Goal: Transaction & Acquisition: Purchase product/service

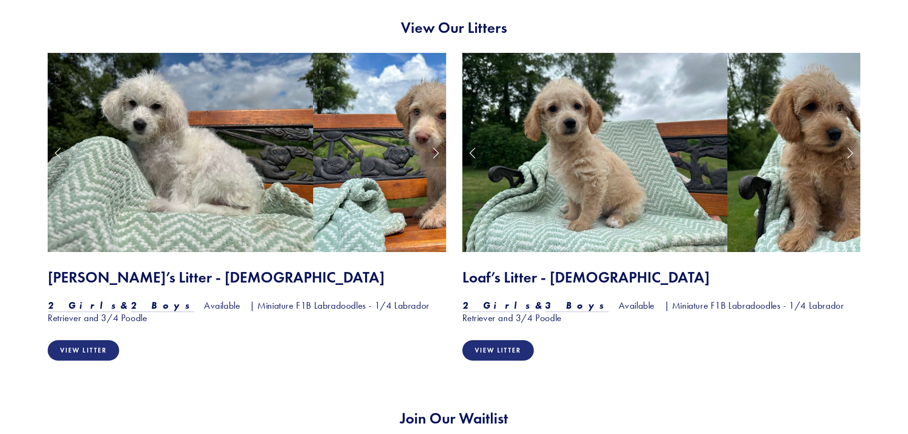
scroll to position [810, 0]
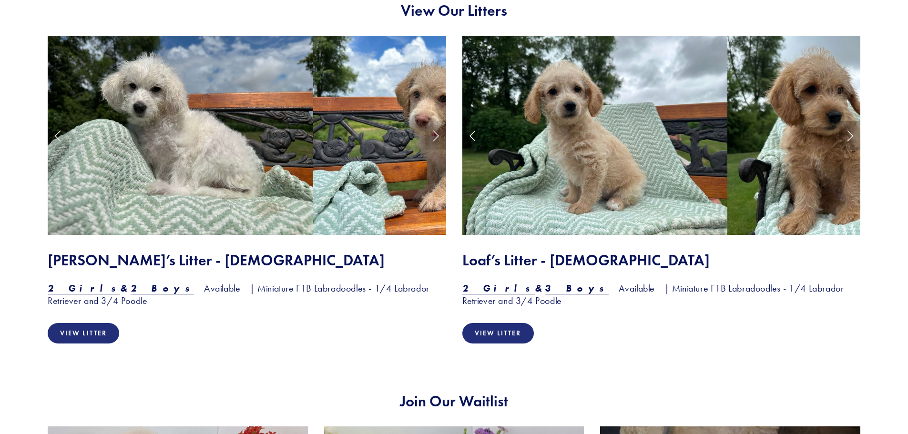
click at [854, 136] on link "Next Slide" at bounding box center [849, 135] width 21 height 29
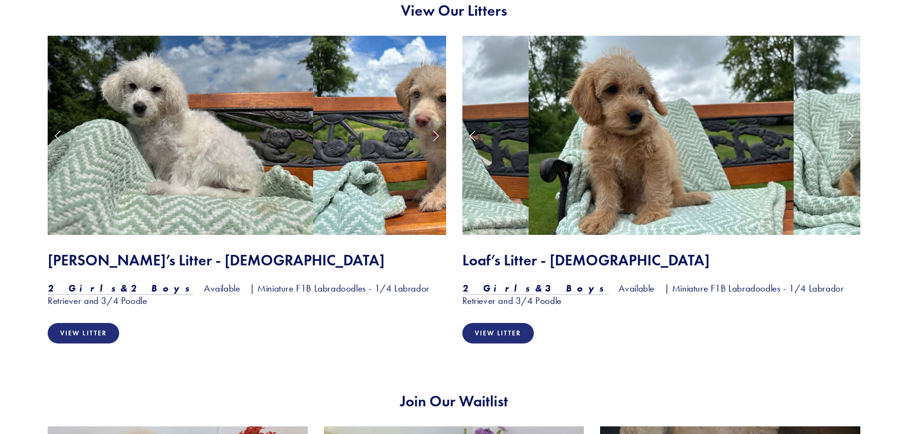
click at [849, 137] on link "Next Slide" at bounding box center [849, 135] width 21 height 29
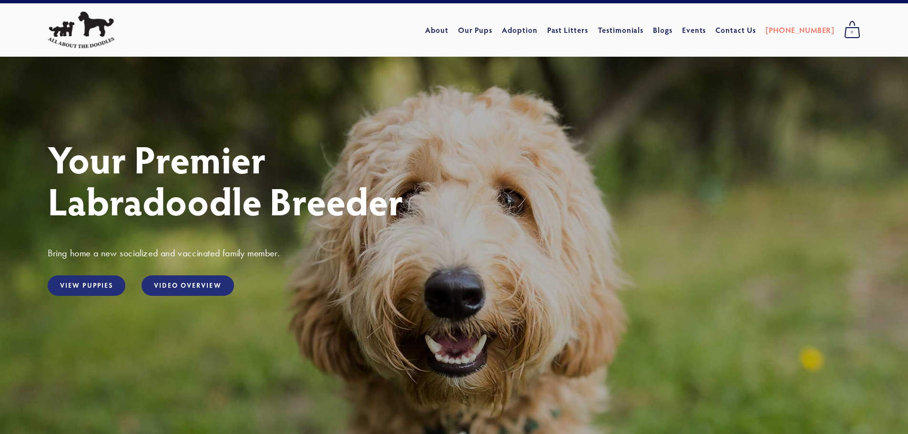
scroll to position [0, 0]
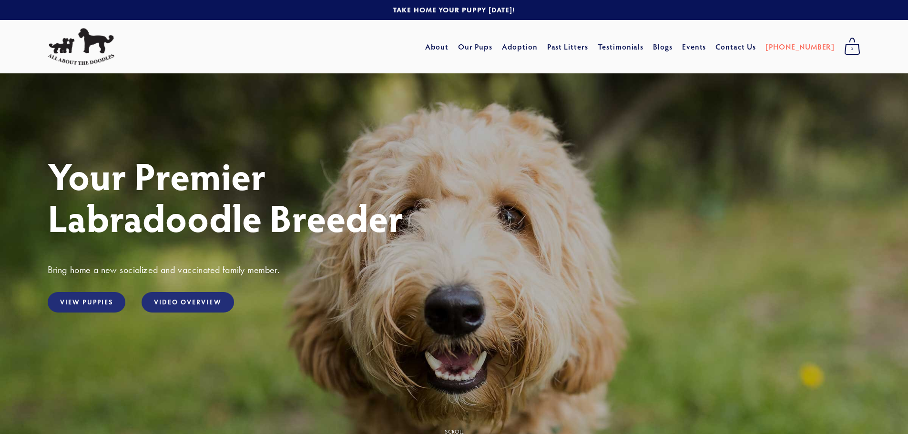
click at [335, 37] on div "Cart 0 About Our Pups Adoption Past Litters Standard Mini Testimonials Blogs Ev…" at bounding box center [567, 47] width 595 height 24
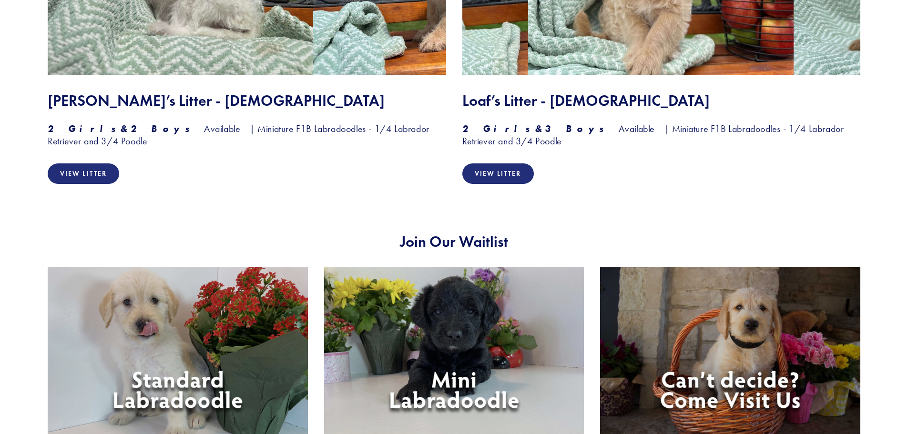
scroll to position [953, 0]
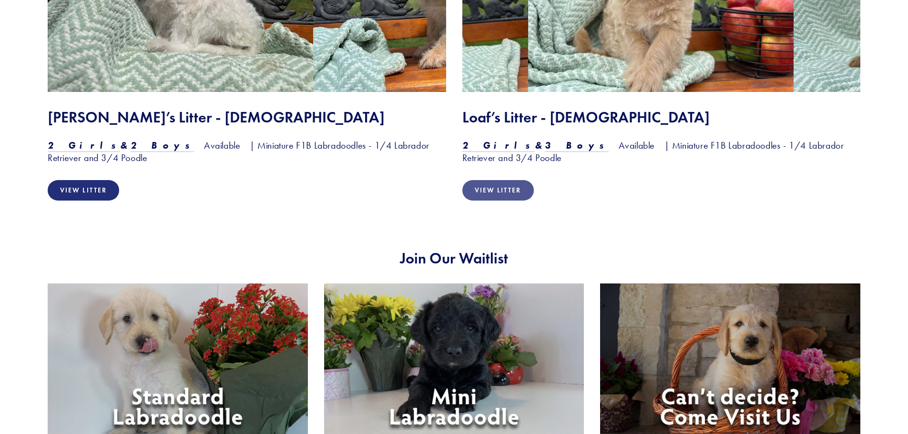
click at [507, 191] on link "View Litter" at bounding box center [497, 190] width 71 height 20
click at [97, 182] on link "View Litter" at bounding box center [83, 191] width 71 height 20
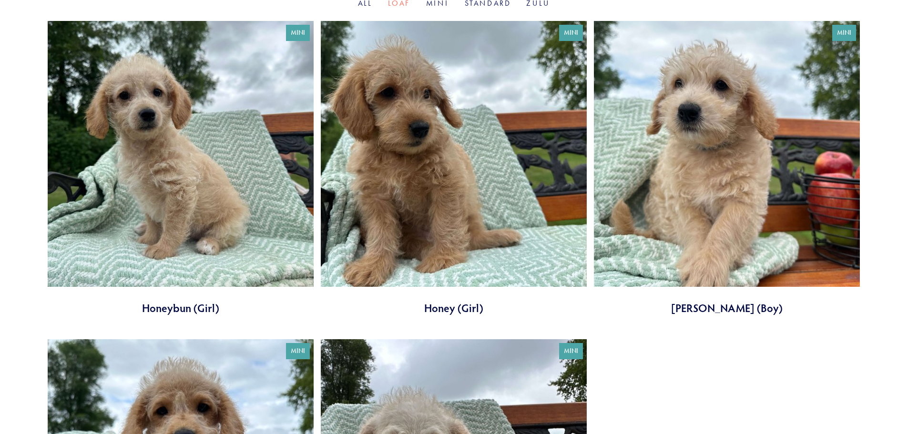
scroll to position [286, 0]
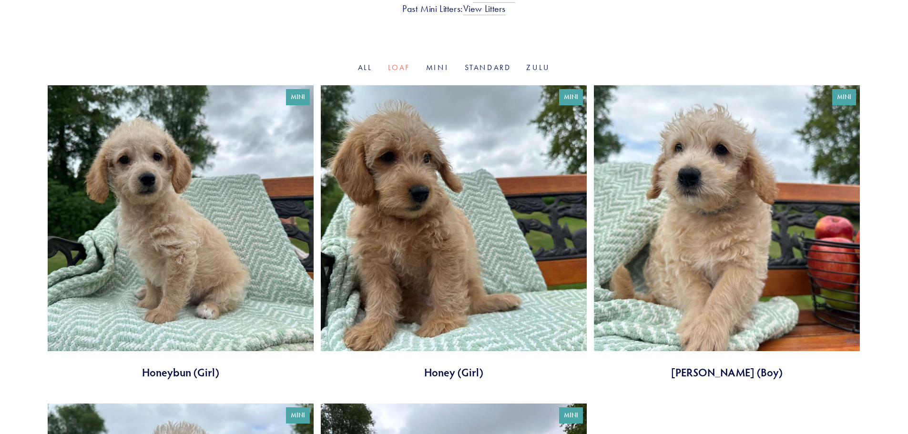
click at [171, 149] on link at bounding box center [181, 232] width 266 height 294
click at [422, 274] on link at bounding box center [454, 232] width 266 height 294
click at [742, 290] on link at bounding box center [727, 232] width 266 height 294
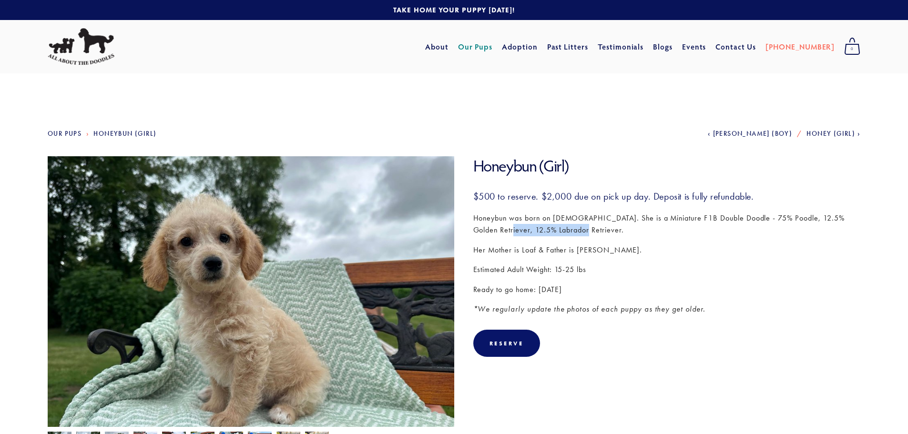
drag, startPoint x: 488, startPoint y: 226, endPoint x: 577, endPoint y: 228, distance: 88.6
click at [577, 228] on p "Honeybun was born on May 8th. She is a Miniature F1B Double Doodle - 75% Poodle…" at bounding box center [666, 224] width 387 height 24
click at [584, 216] on p "Honeybun was born on May 8th. She is a Miniature F1B Double Doodle - 75% Poodle…" at bounding box center [666, 224] width 387 height 24
drag, startPoint x: 587, startPoint y: 217, endPoint x: 591, endPoint y: 231, distance: 14.5
click at [591, 231] on p "Honeybun was born on May 8th. She is a Miniature F1B Double Doodle - 75% Poodle…" at bounding box center [666, 224] width 387 height 24
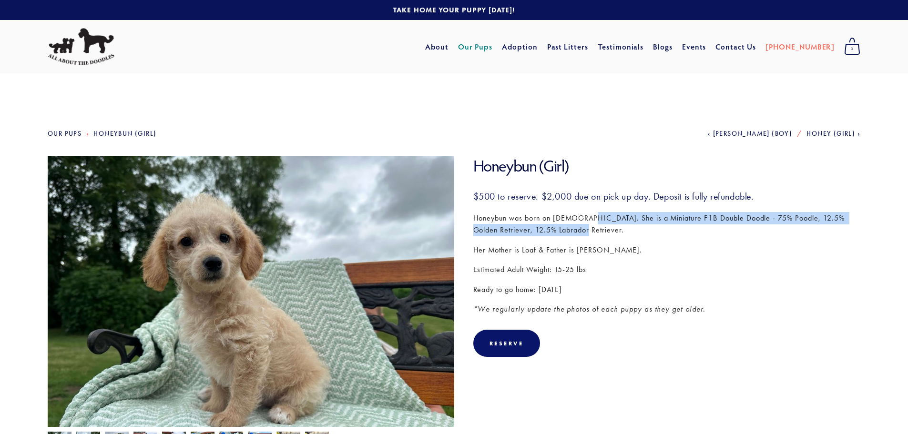
click at [590, 220] on p "Honeybun was born on May 8th. She is a Miniature F1B Double Doodle - 75% Poodle…" at bounding box center [666, 224] width 387 height 24
drag, startPoint x: 568, startPoint y: 219, endPoint x: 605, endPoint y: 229, distance: 38.8
click at [605, 229] on p "Honeybun was born on May 8th. She is a Miniature F1B Double Doodle - 75% Poodle…" at bounding box center [666, 224] width 387 height 24
click at [692, 219] on p "Honeybun was born on May 8th. She is a Miniature F1B Double Doodle - 75% Poodle…" at bounding box center [666, 224] width 387 height 24
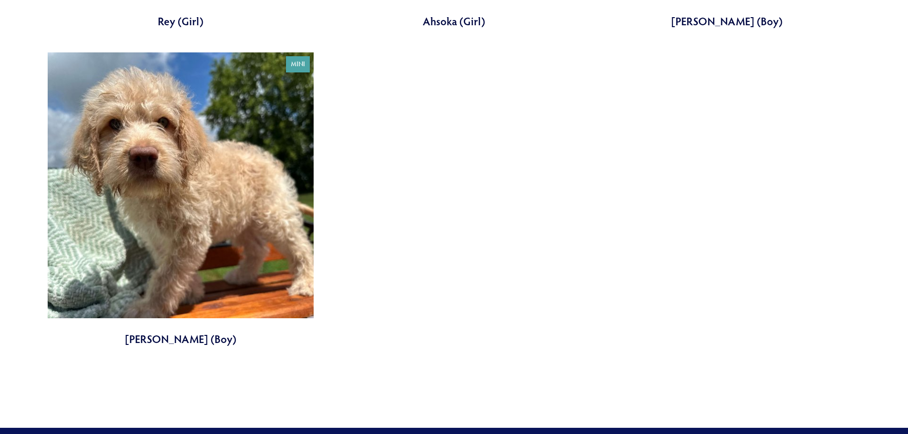
scroll to position [667, 0]
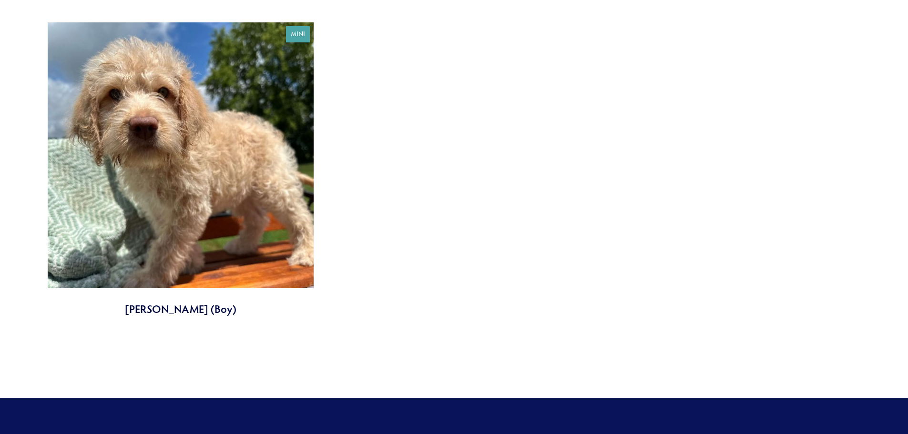
click at [212, 177] on link at bounding box center [181, 169] width 266 height 294
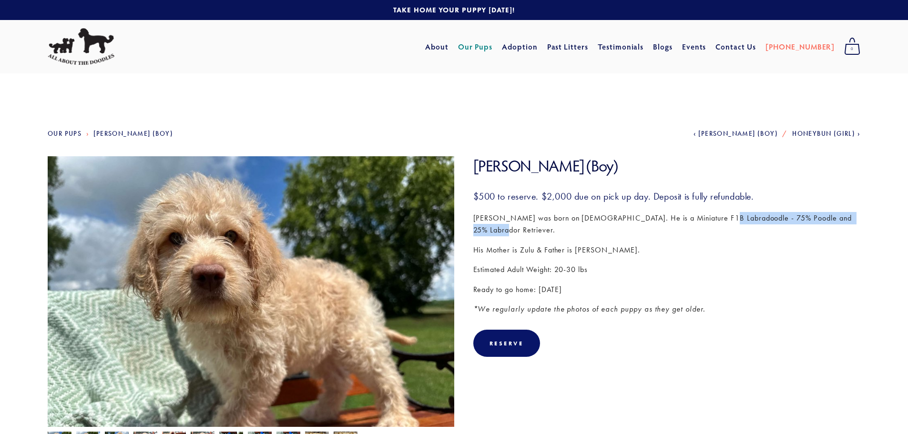
drag, startPoint x: 858, startPoint y: 222, endPoint x: 711, endPoint y: 217, distance: 146.9
click at [711, 217] on p "Darth Vader was born on May 7th. He is a Miniature F1B Labradoodle - 75% Poodle…" at bounding box center [666, 224] width 387 height 24
click at [747, 303] on p "*We regularly update the photos of each puppy as they get older." at bounding box center [666, 309] width 387 height 12
drag, startPoint x: 623, startPoint y: 200, endPoint x: 766, endPoint y: 147, distance: 152.7
click at [781, 199] on h3 "$500 to reserve. $2,000 due on pick up day. Deposit is fully refundable." at bounding box center [666, 196] width 387 height 12
